Goal: Navigation & Orientation: Find specific page/section

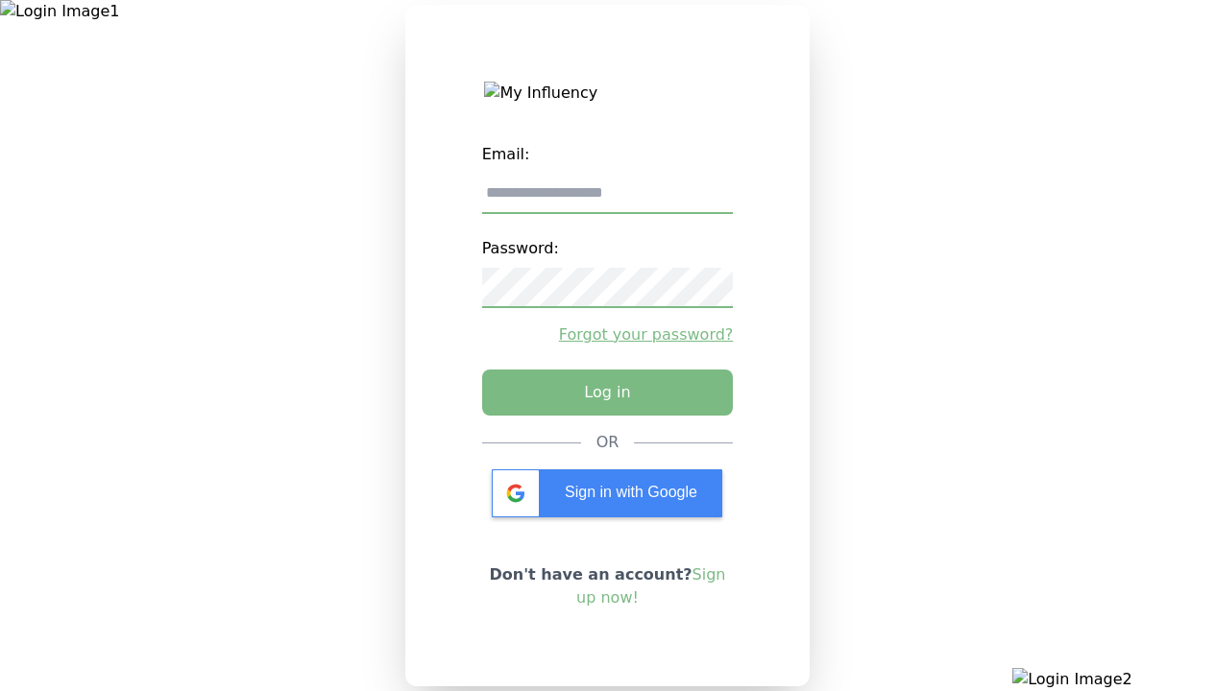
click at [607, 201] on input "email" at bounding box center [608, 194] width 252 height 40
type input "**********"
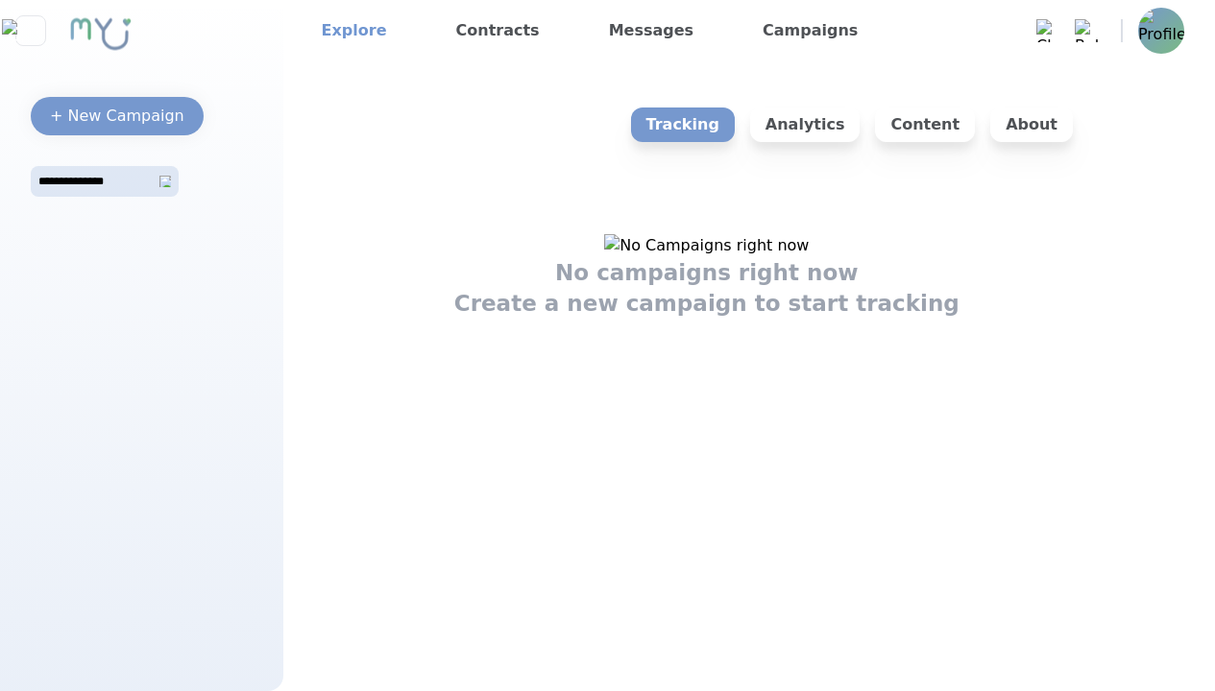
click at [348, 31] on link "Explore" at bounding box center [354, 30] width 81 height 31
